Goal: Task Accomplishment & Management: Manage account settings

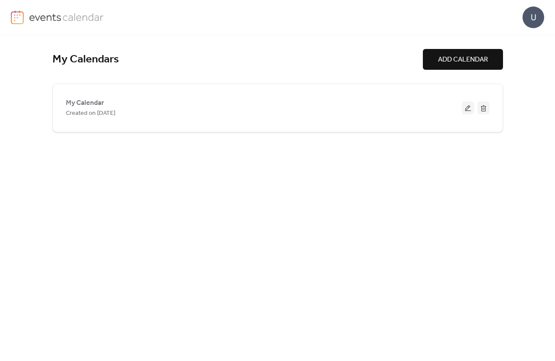
click at [535, 22] on div "U" at bounding box center [534, 18] width 22 height 22
click at [511, 41] on span "Account" at bounding box center [517, 39] width 26 height 10
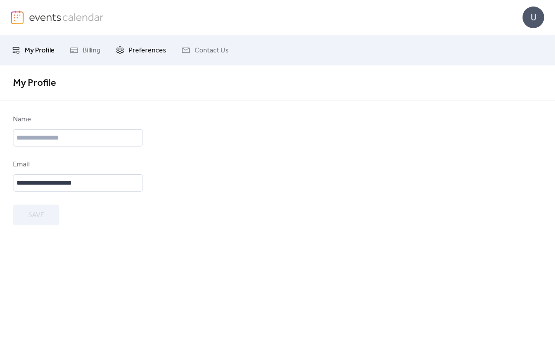
click at [150, 48] on span "Preferences" at bounding box center [148, 51] width 38 height 10
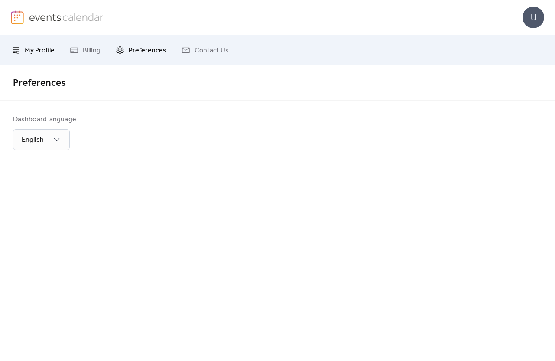
click at [26, 52] on span "My Profile" at bounding box center [40, 51] width 30 height 10
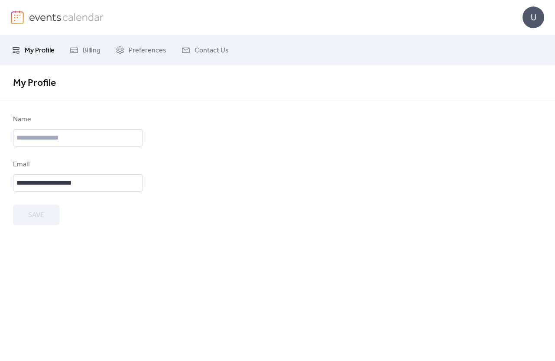
click at [538, 23] on div "U" at bounding box center [534, 18] width 22 height 22
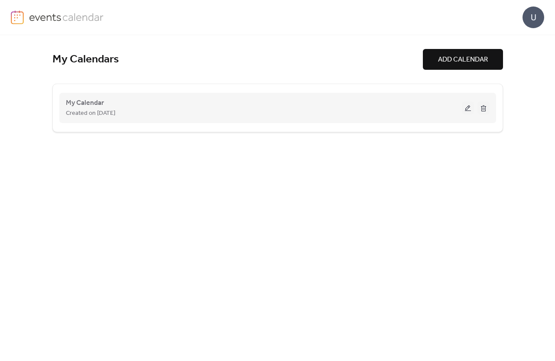
click at [470, 106] on button at bounding box center [468, 107] width 12 height 13
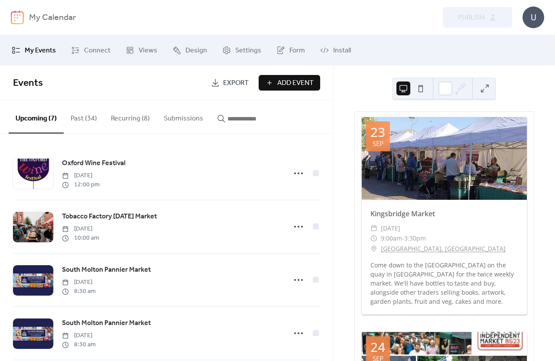
click at [74, 121] on button "Past (34)" at bounding box center [84, 117] width 40 height 32
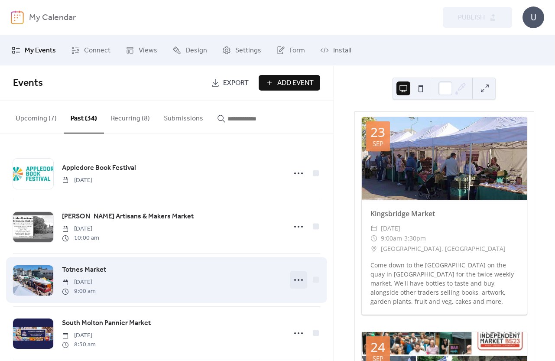
click at [297, 284] on icon at bounding box center [299, 280] width 14 height 14
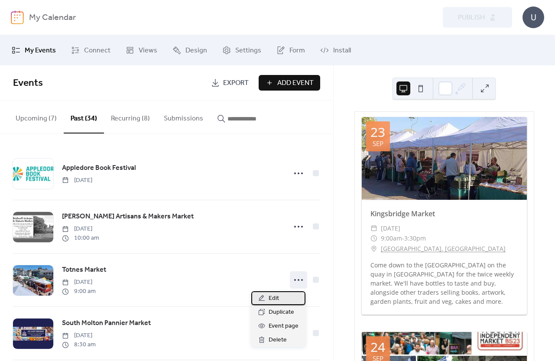
click at [281, 294] on div "Edit" at bounding box center [278, 298] width 54 height 14
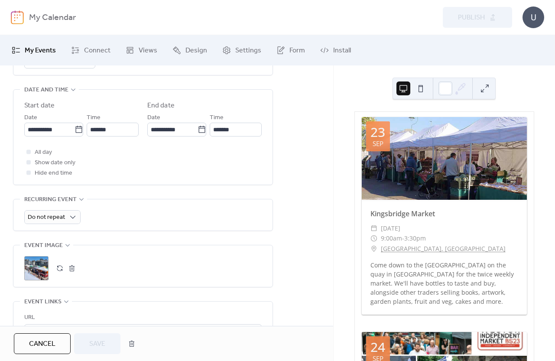
scroll to position [278, 0]
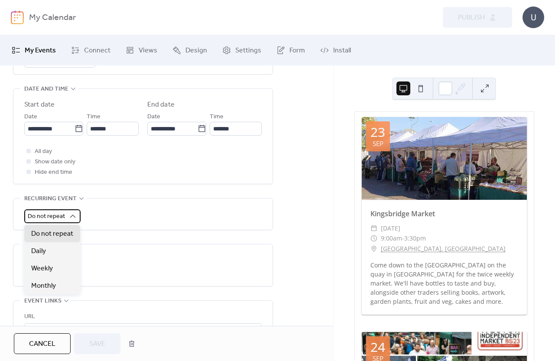
click at [42, 219] on span "Do not repeat" at bounding box center [46, 217] width 37 height 12
click at [44, 251] on span "Daily" at bounding box center [38, 251] width 15 height 10
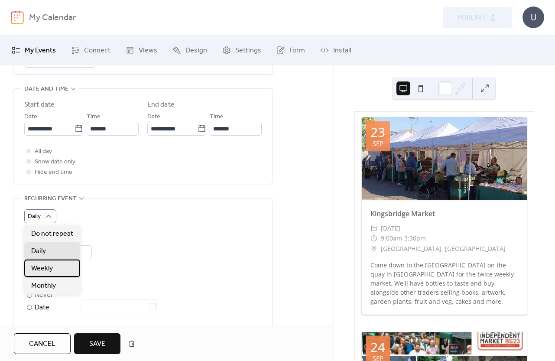
click at [46, 268] on span "Weekly" at bounding box center [42, 269] width 22 height 10
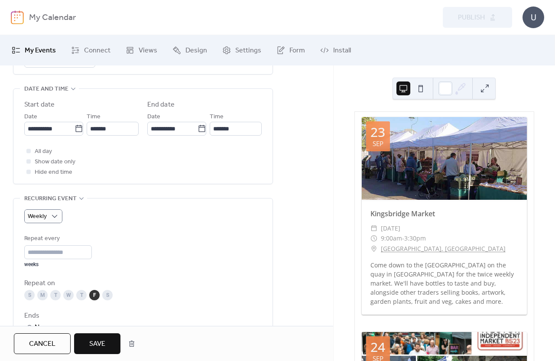
click at [21, 254] on div "Weekly Repeat every * weeks Repeat on S M T W T F S Ends ​ Never ​ Date Exclude…" at bounding box center [142, 296] width 259 height 194
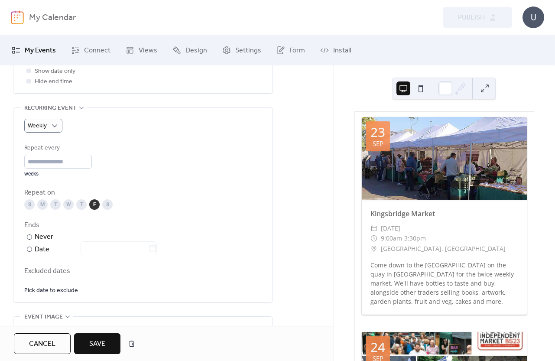
scroll to position [399, 0]
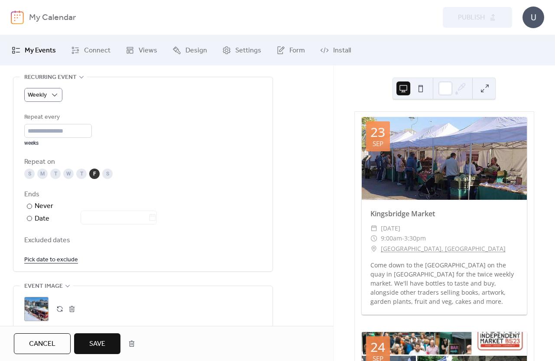
click at [107, 170] on div "S" at bounding box center [107, 174] width 10 height 10
click at [89, 219] on div at bounding box center [113, 218] width 87 height 13
click at [157, 216] on icon at bounding box center [152, 217] width 9 height 9
click at [148, 216] on input "text" at bounding box center [115, 218] width 68 height 14
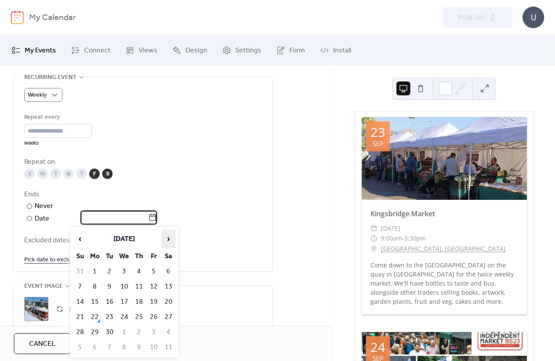
click at [171, 239] on span "›" at bounding box center [168, 238] width 13 height 17
click at [79, 322] on td "21" at bounding box center [80, 317] width 14 height 14
type input "**********"
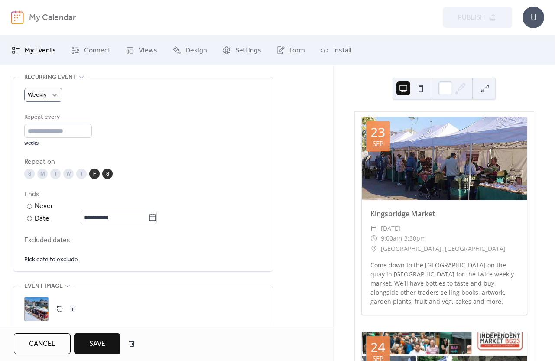
click at [92, 340] on span "Save" at bounding box center [97, 344] width 16 height 10
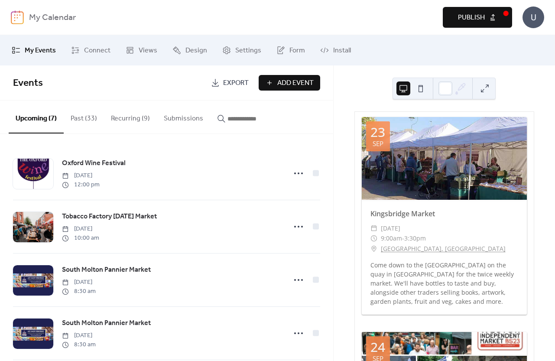
click at [476, 10] on button "Publish" at bounding box center [477, 17] width 69 height 21
